Goal: Communication & Community: Answer question/provide support

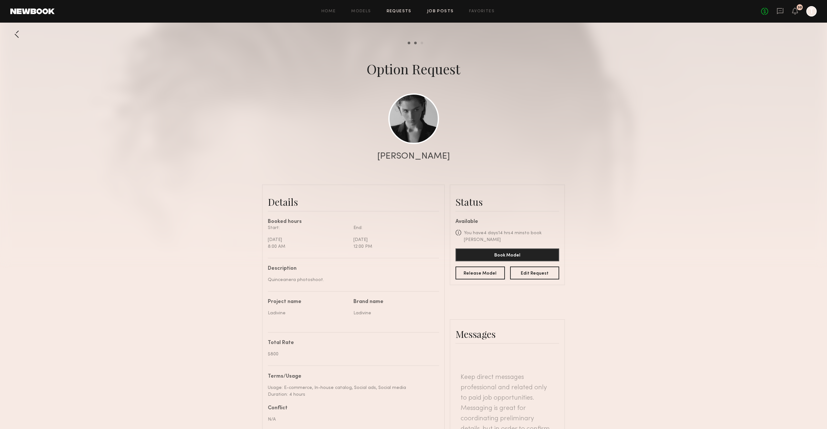
click at [435, 11] on link "Job Posts" at bounding box center [440, 11] width 27 height 4
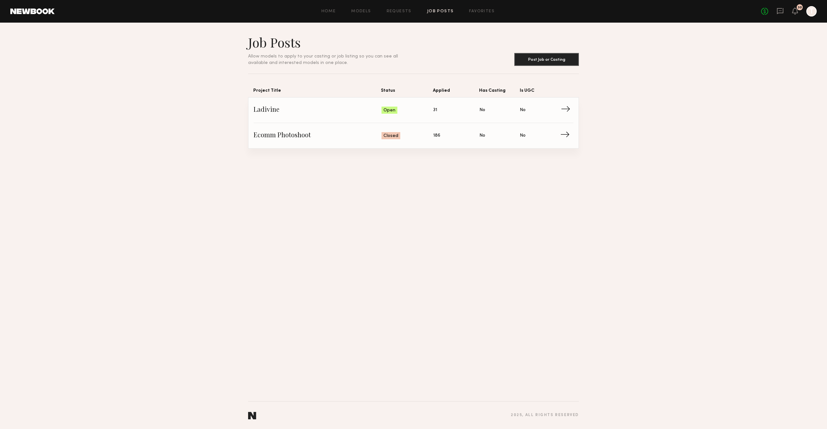
click at [343, 113] on span "Ladivine" at bounding box center [318, 110] width 128 height 10
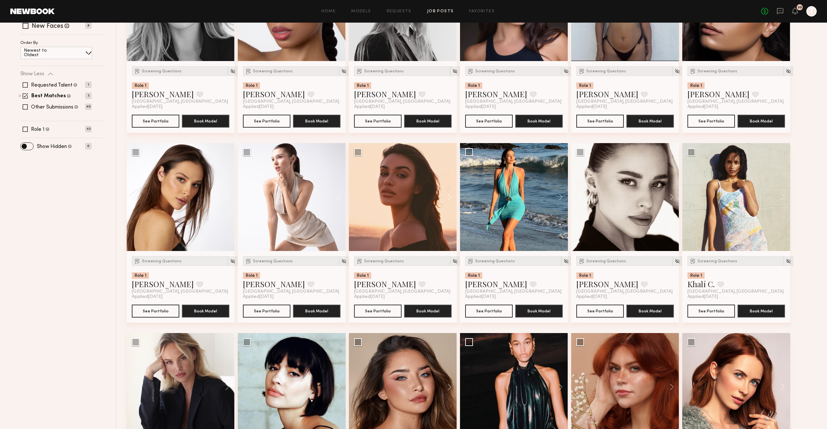
scroll to position [218, 0]
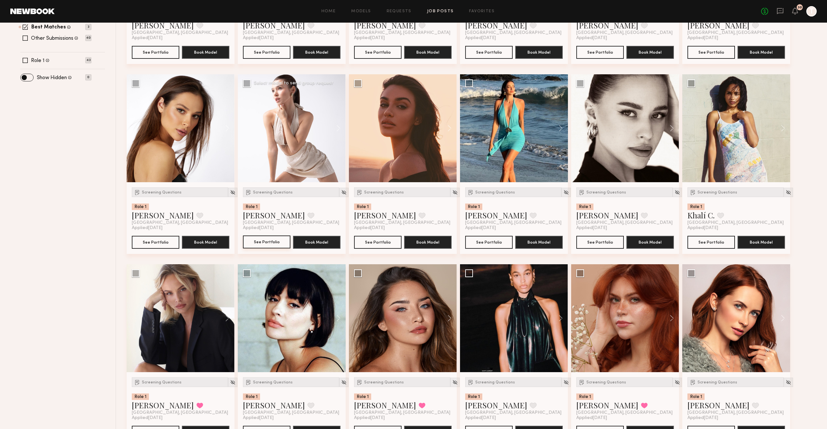
click at [261, 245] on button "See Portfolio" at bounding box center [267, 242] width 48 height 13
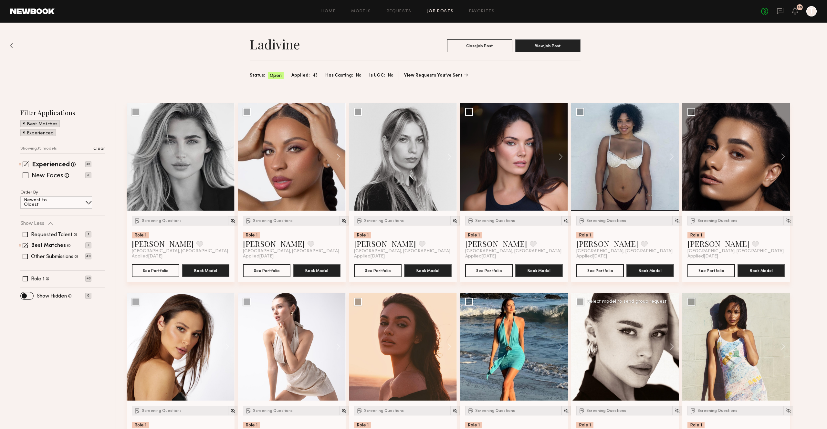
scroll to position [628, 0]
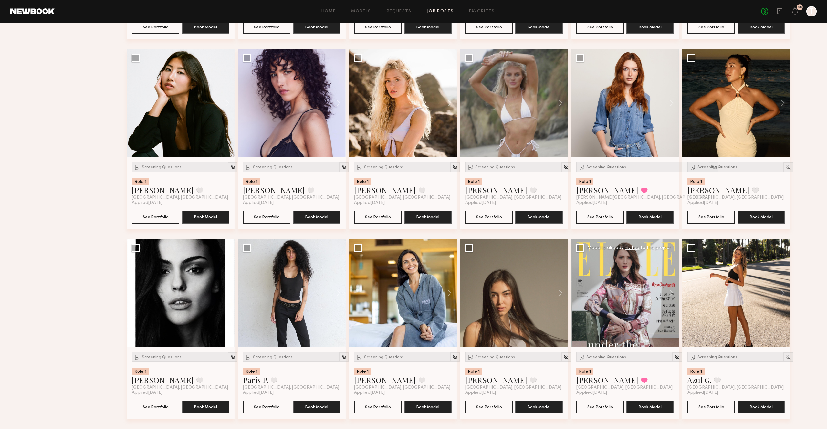
click at [639, 321] on div at bounding box center [625, 293] width 108 height 108
click at [594, 409] on button "See Portfolio" at bounding box center [601, 406] width 48 height 13
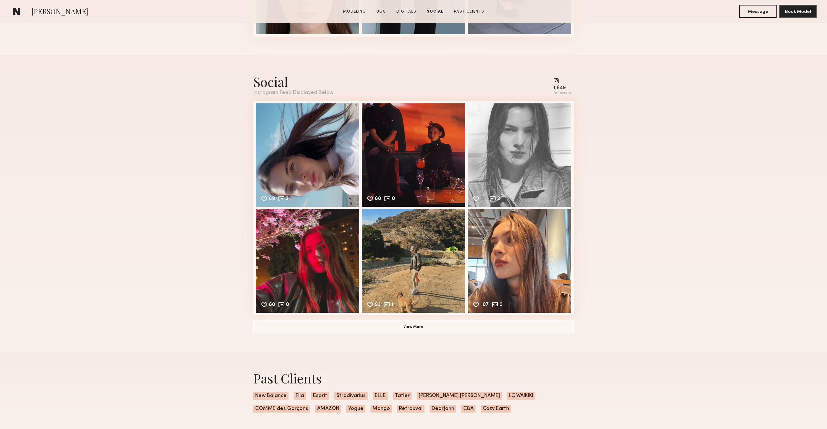
scroll to position [1161, 0]
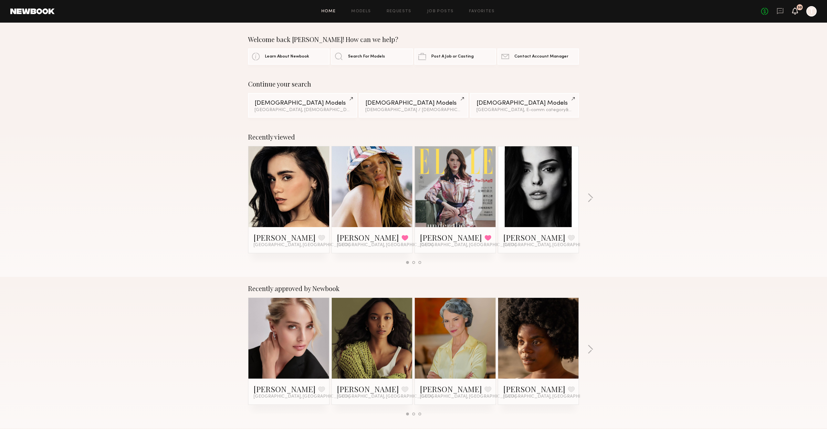
click at [794, 10] on icon at bounding box center [795, 10] width 5 height 5
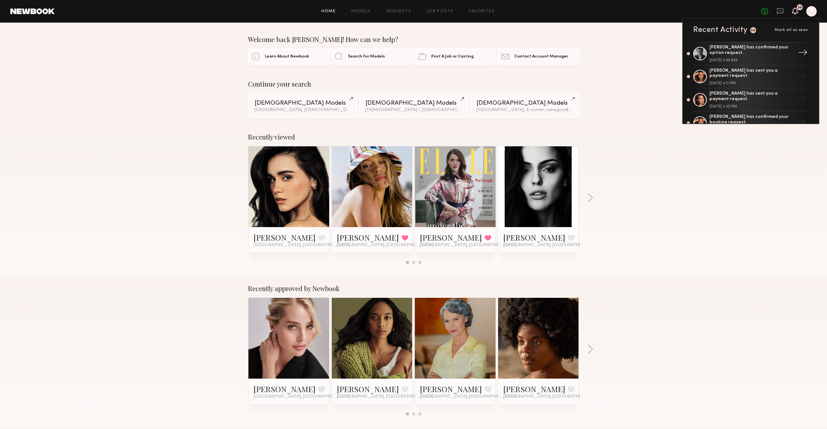
click at [721, 54] on div "[PERSON_NAME] has confirmed your option request." at bounding box center [752, 50] width 84 height 11
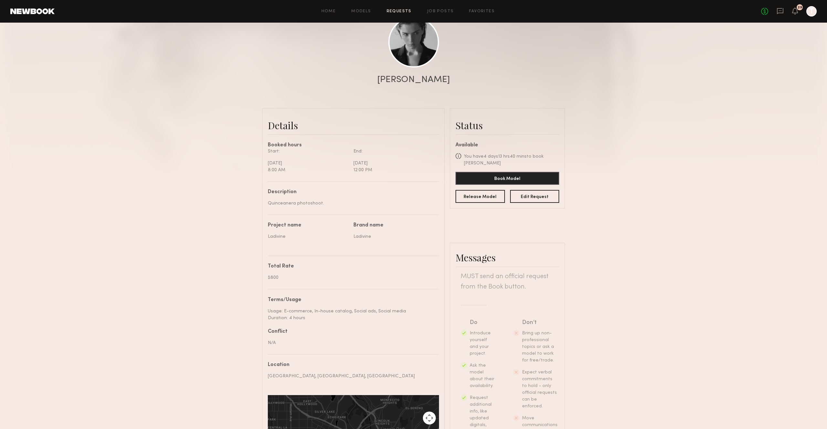
scroll to position [138, 0]
click at [528, 192] on button "Edit Request" at bounding box center [534, 196] width 49 height 13
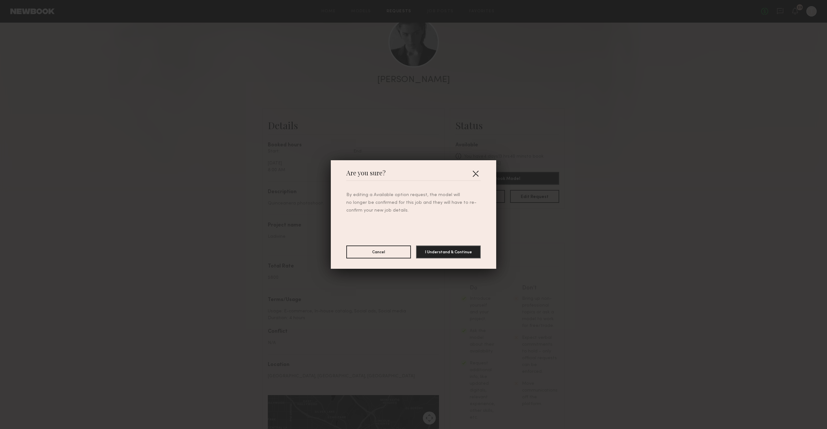
click at [476, 173] on button "button" at bounding box center [476, 173] width 10 height 10
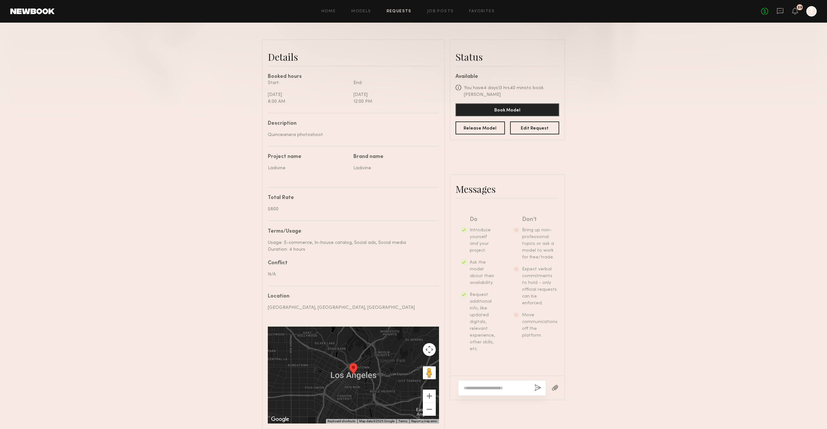
scroll to position [176, 0]
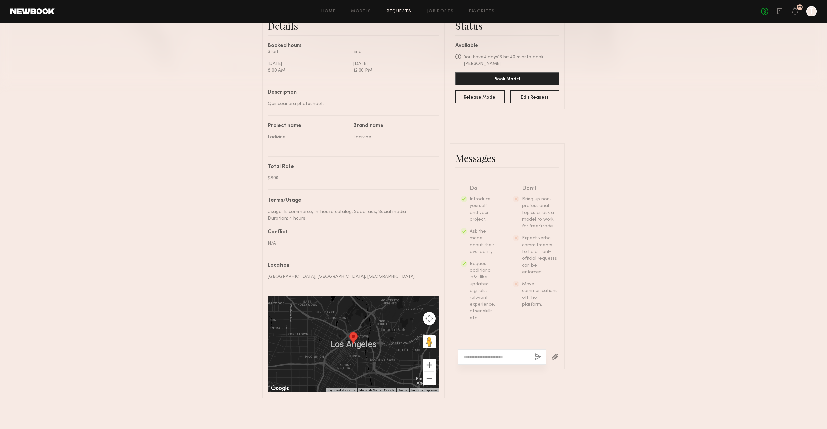
click at [481, 357] on textarea at bounding box center [497, 357] width 66 height 6
click at [496, 346] on textarea "**********" at bounding box center [497, 348] width 66 height 26
click at [510, 357] on textarea "**********" at bounding box center [497, 344] width 66 height 32
type textarea "**********"
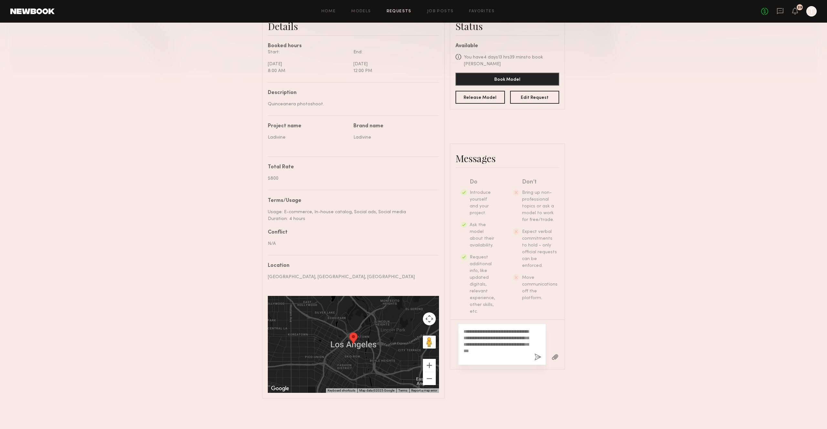
click at [539, 355] on button "button" at bounding box center [538, 358] width 7 height 8
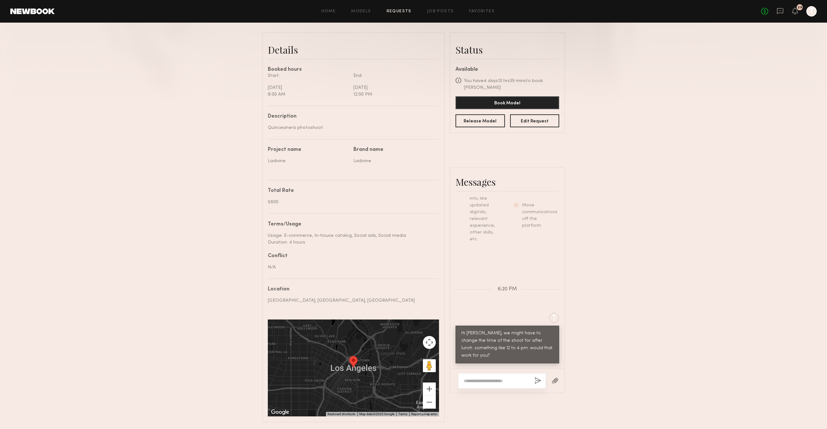
scroll to position [176, 0]
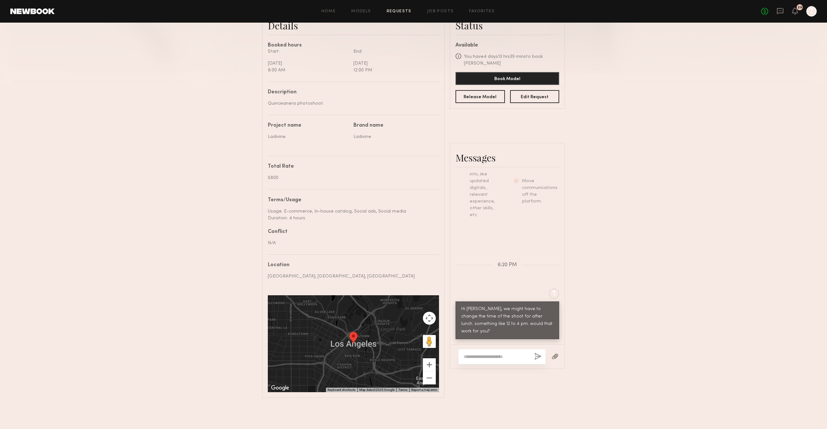
click at [473, 341] on div "Keep direct messages professional and related only to paid job opportunities. M…" at bounding box center [508, 271] width 114 height 196
click at [475, 354] on textarea at bounding box center [497, 357] width 66 height 6
click at [547, 318] on div "Hi Lara, we might have to change the time of the shoot for after lunch. somethi…" at bounding box center [508, 321] width 92 height 30
click at [504, 349] on div at bounding box center [502, 357] width 88 height 16
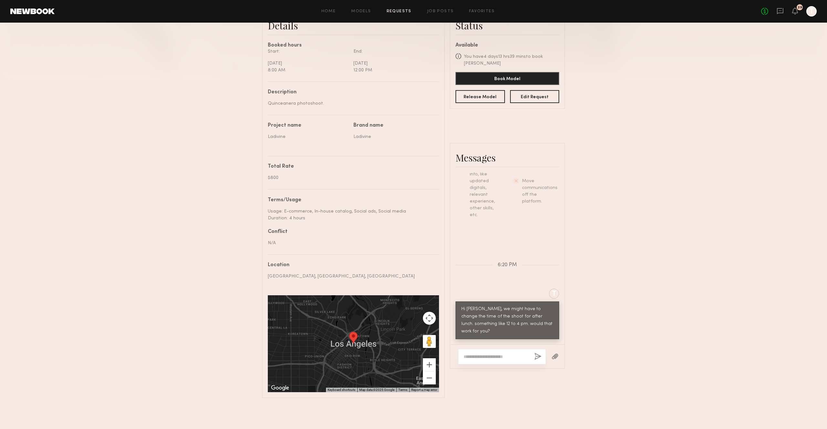
click at [500, 355] on textarea at bounding box center [497, 357] width 66 height 6
type textarea "**********"
click at [540, 355] on button "button" at bounding box center [538, 357] width 7 height 8
